Goal: Information Seeking & Learning: Check status

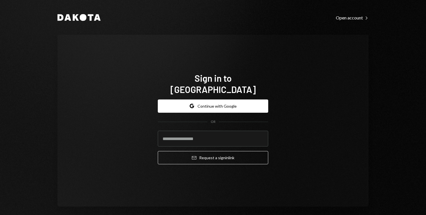
click at [237, 102] on button "Google Continue with Google" at bounding box center [213, 105] width 110 height 13
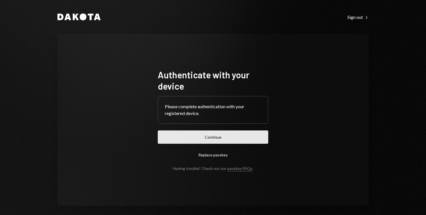
click at [208, 139] on button "Continue" at bounding box center [213, 136] width 110 height 13
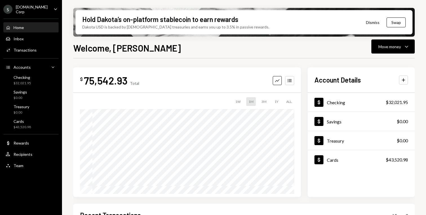
click at [45, 9] on div "S [DOMAIN_NAME] Corp Caret Down" at bounding box center [31, 10] width 62 height 10
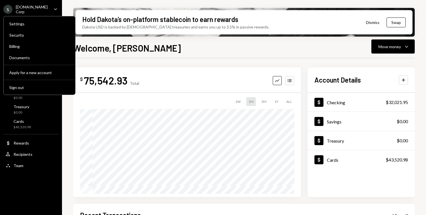
click at [45, 9] on div "S [DOMAIN_NAME] Corp Caret Down" at bounding box center [31, 10] width 62 height 10
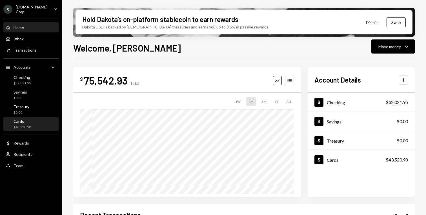
click at [37, 121] on div "Cards $43,520.98" at bounding box center [31, 124] width 51 height 11
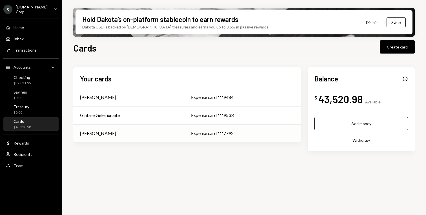
click at [168, 134] on div "[PERSON_NAME]" at bounding box center [128, 133] width 97 height 7
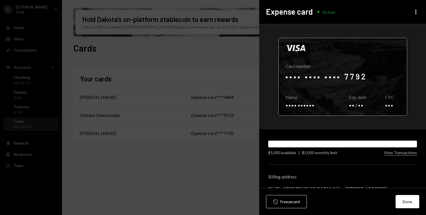
click at [322, 77] on div at bounding box center [343, 76] width 128 height 77
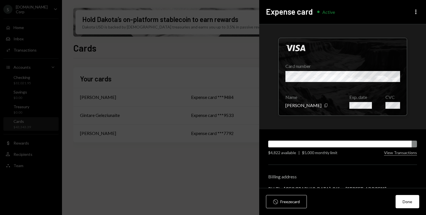
scroll to position [26, 0]
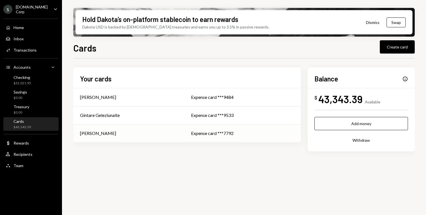
click at [96, 135] on div "[PERSON_NAME]" at bounding box center [98, 133] width 36 height 7
click at [113, 133] on div "[PERSON_NAME]" at bounding box center [128, 133] width 97 height 7
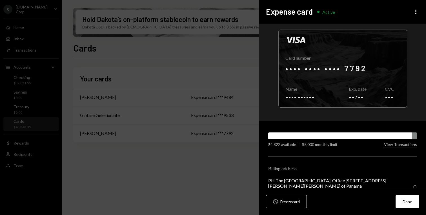
scroll to position [0, 0]
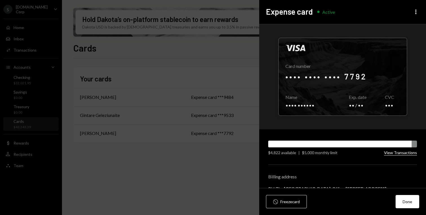
click at [392, 153] on button "View Transactions" at bounding box center [400, 152] width 33 height 5
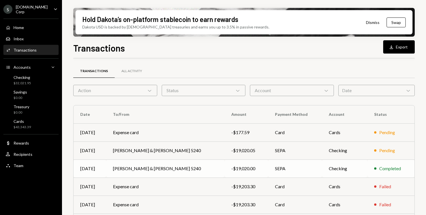
scroll to position [1, 0]
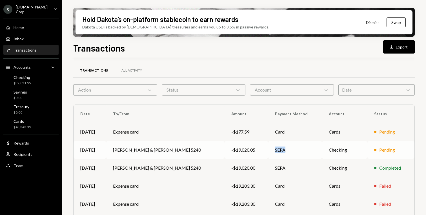
drag, startPoint x: 261, startPoint y: 150, endPoint x: 273, endPoint y: 150, distance: 12.4
click at [273, 150] on td "SEPA" at bounding box center [295, 150] width 54 height 18
